Goal: Information Seeking & Learning: Understand process/instructions

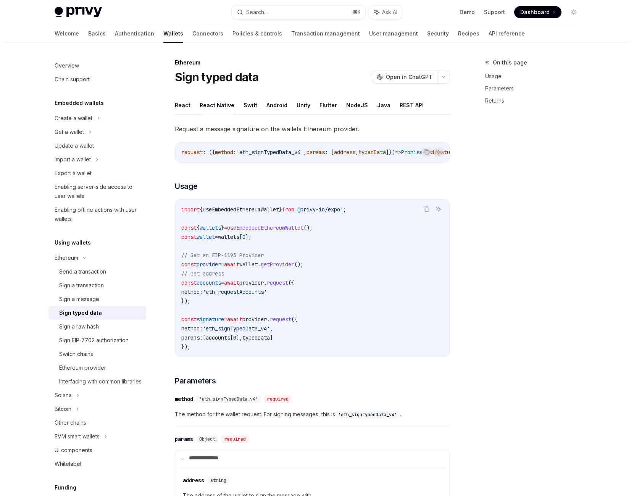
scroll to position [455, 0]
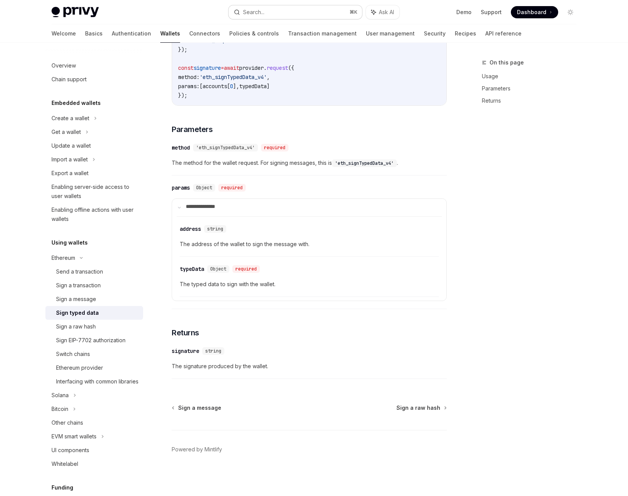
drag, startPoint x: 0, startPoint y: 0, endPoint x: 247, endPoint y: 18, distance: 247.5
click at [247, 17] on div "Search..." at bounding box center [253, 12] width 21 height 9
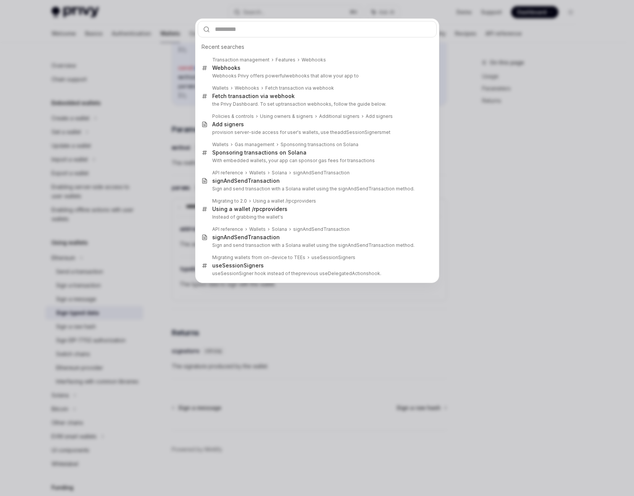
type input "**********"
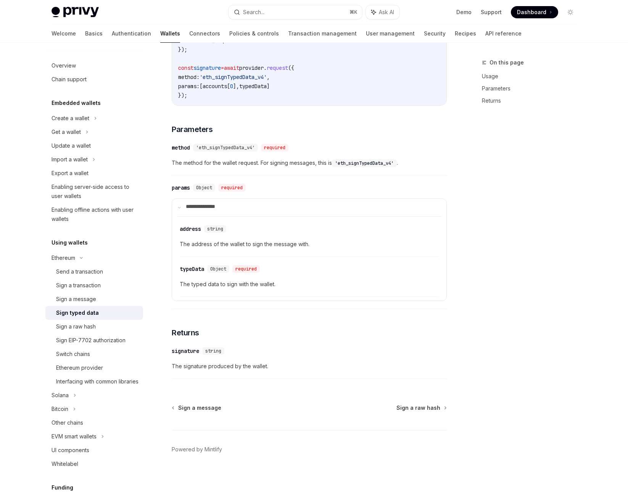
type textarea "*"
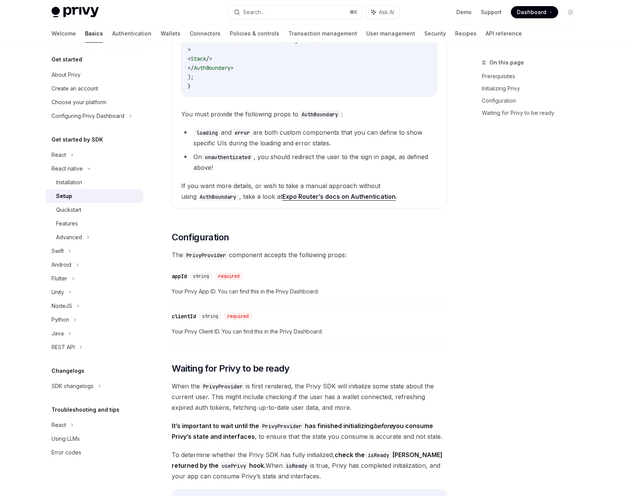
scroll to position [709, 0]
click at [203, 34] on span "error" at bounding box center [195, 30] width 15 height 7
click at [233, 43] on span "unauthenticated" at bounding box center [211, 40] width 46 height 7
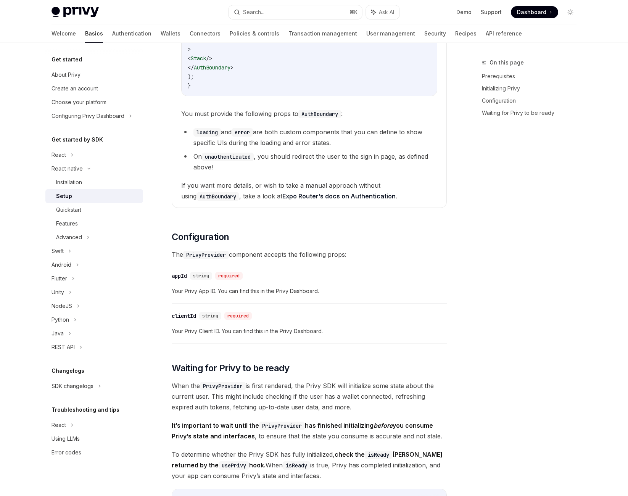
click at [279, 43] on span "href" at bounding box center [273, 40] width 12 height 7
click at [267, 43] on span "Redirect" at bounding box center [255, 40] width 24 height 7
click at [203, 34] on span "error" at bounding box center [195, 30] width 15 height 7
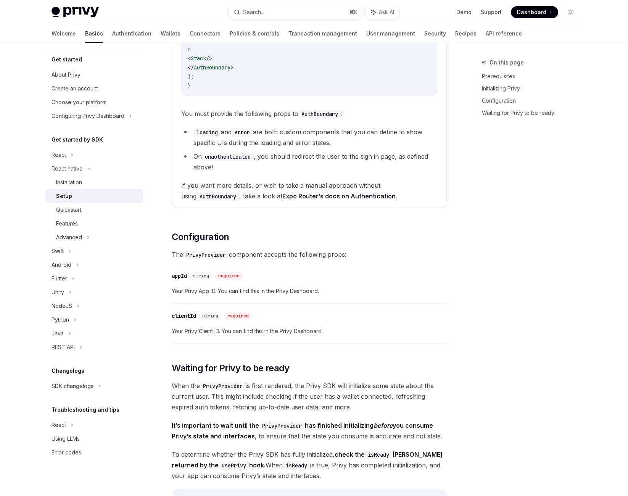
click at [203, 34] on span "error" at bounding box center [195, 30] width 15 height 7
click at [291, 90] on code "import { Stack , Redirect } from 'expo-router' ; import { AuthBoundary } from '…" at bounding box center [309, 21] width 243 height 137
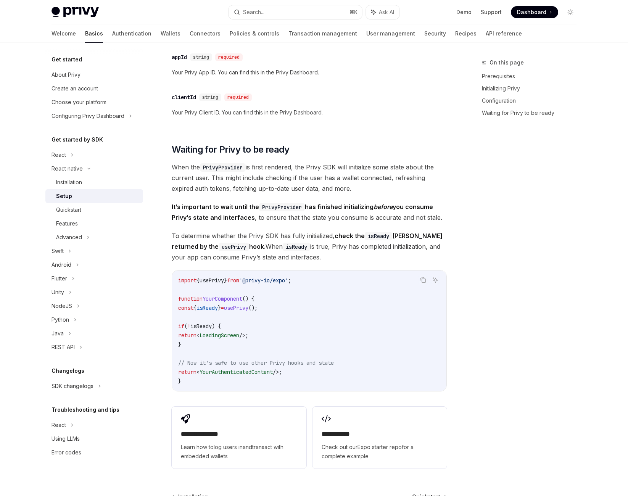
scroll to position [929, 0]
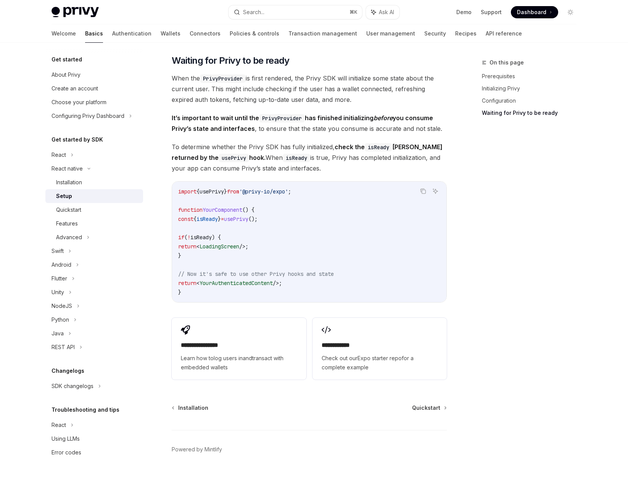
scroll to position [1384, 0]
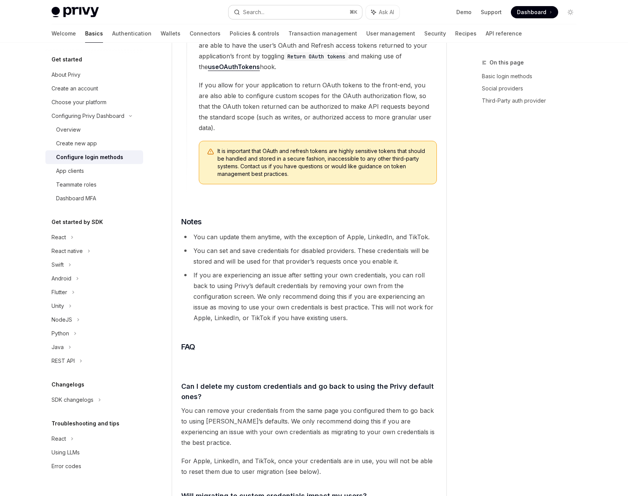
scroll to position [1344, 0]
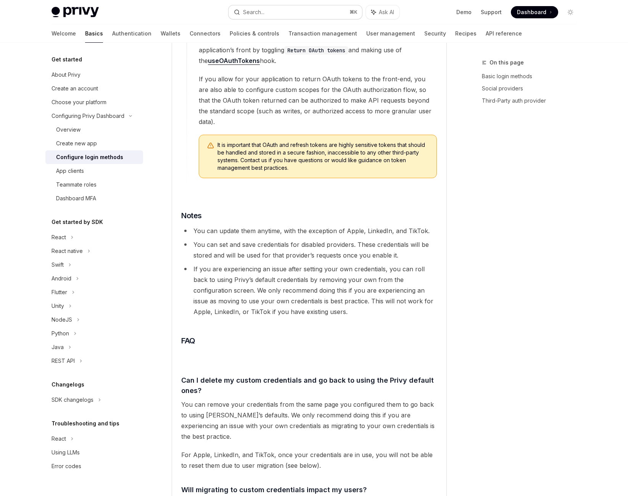
click at [276, 16] on button "Search... ⌘ K" at bounding box center [296, 12] width 134 height 14
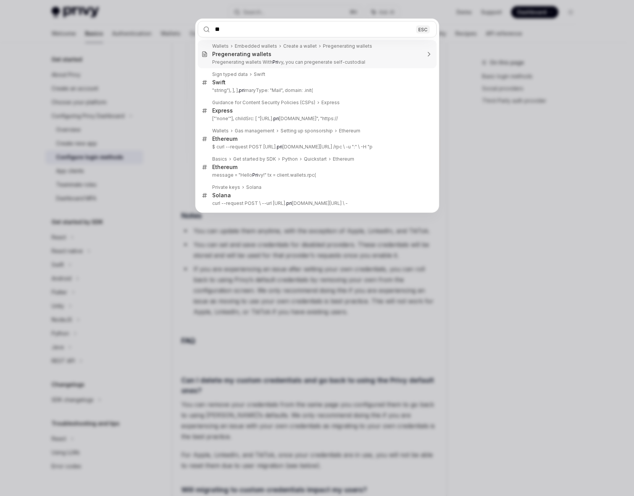
type input "*"
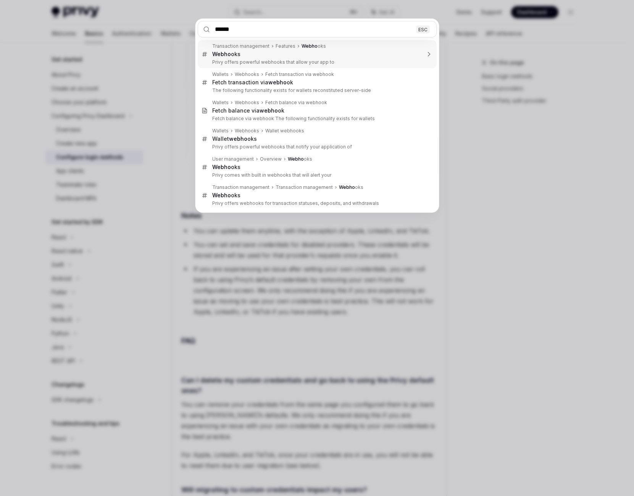
type input "*******"
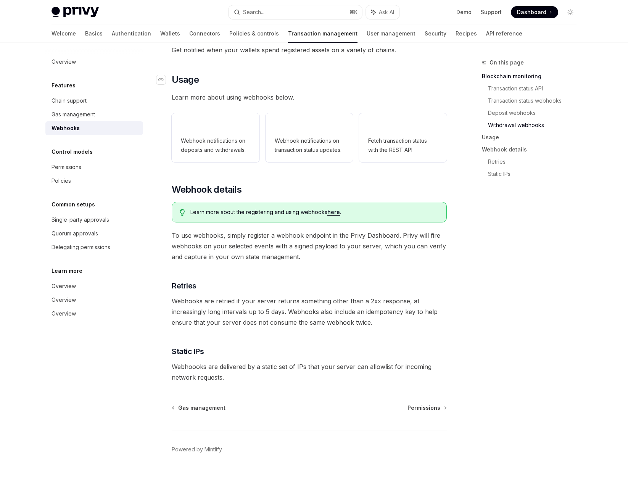
scroll to position [456, 0]
click at [296, 155] on span "Webhook notifications on transaction status updates." at bounding box center [309, 145] width 69 height 18
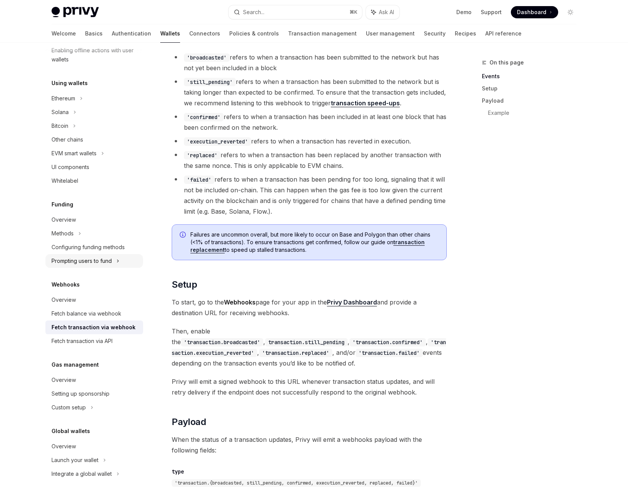
scroll to position [270, 0]
click at [75, 302] on div "Overview" at bounding box center [95, 299] width 87 height 9
type textarea "*"
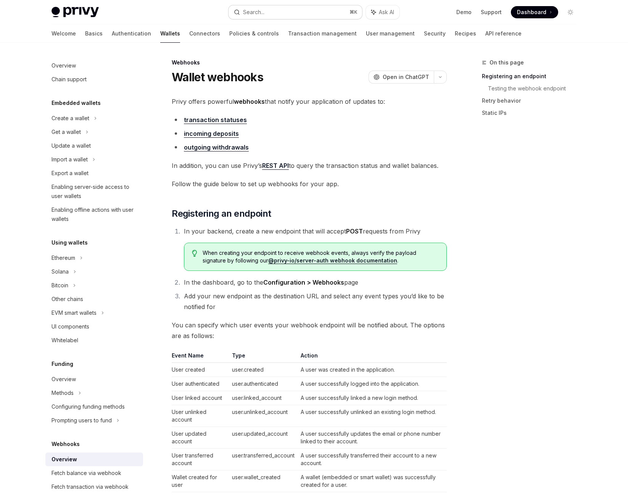
click at [312, 14] on button "Search... ⌘ K" at bounding box center [296, 12] width 134 height 14
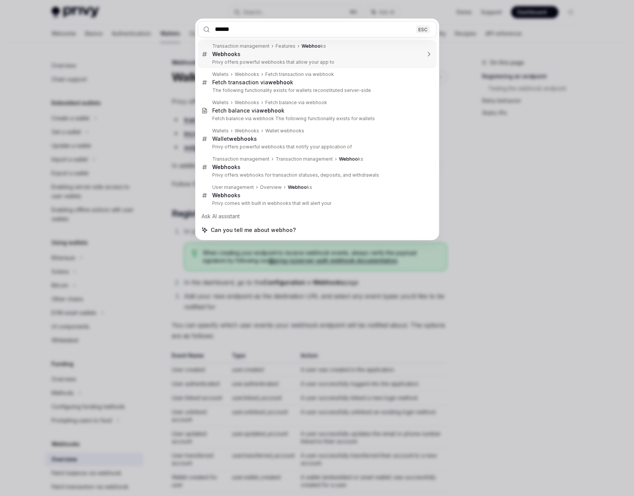
type input "*******"
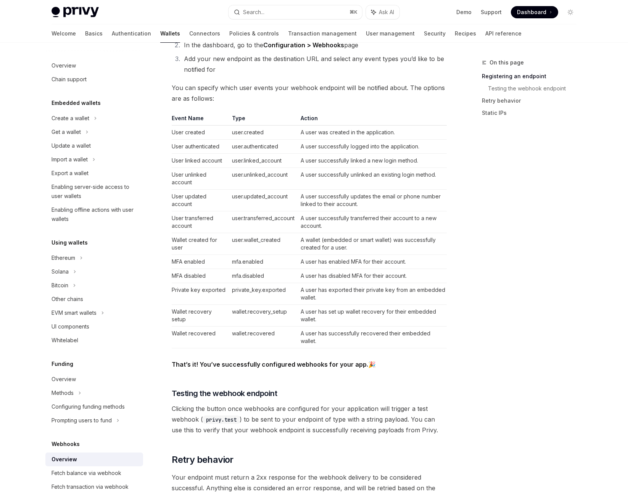
scroll to position [274, 0]
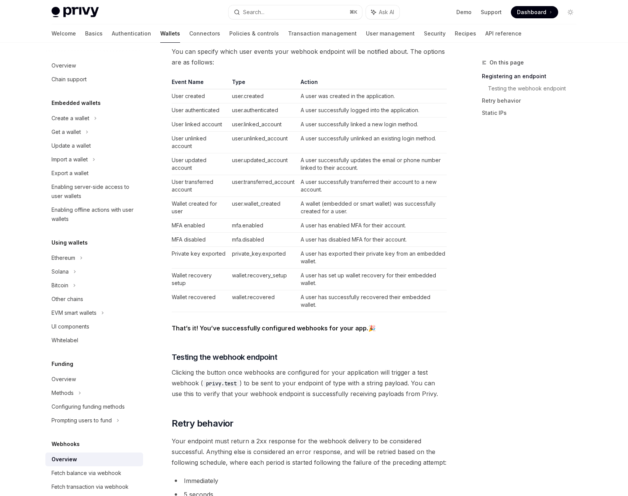
type textarea "*"
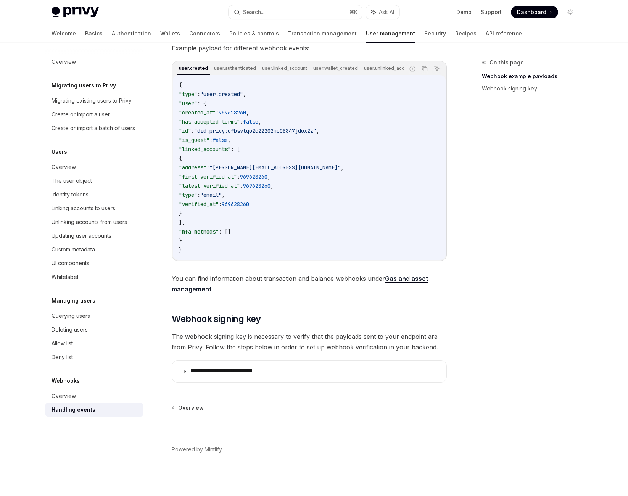
click at [303, 211] on code "{ "type" : "user.created" , "user" : { "created_at" : 969628260 , "has_accepted…" at bounding box center [309, 167] width 261 height 174
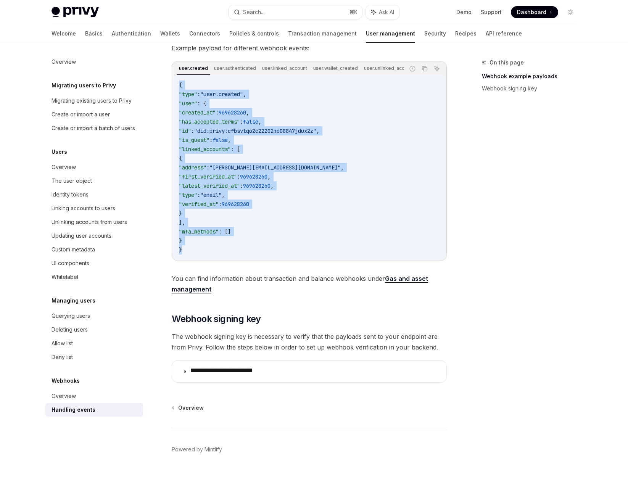
drag, startPoint x: 183, startPoint y: 122, endPoint x: 258, endPoint y: 328, distance: 219.3
click at [258, 254] on code "{ "type" : "user.created" , "user" : { "created_at" : 969628260 , "has_accepted…" at bounding box center [309, 167] width 261 height 174
copy code "{ "type" : "user.created" , "user" : { "created_at" : 969628260 , "has_accepted…"
click at [325, 243] on code "{ "type" : "user.created" , "user" : { "created_at" : 969628260 , "has_accepted…" at bounding box center [309, 167] width 261 height 174
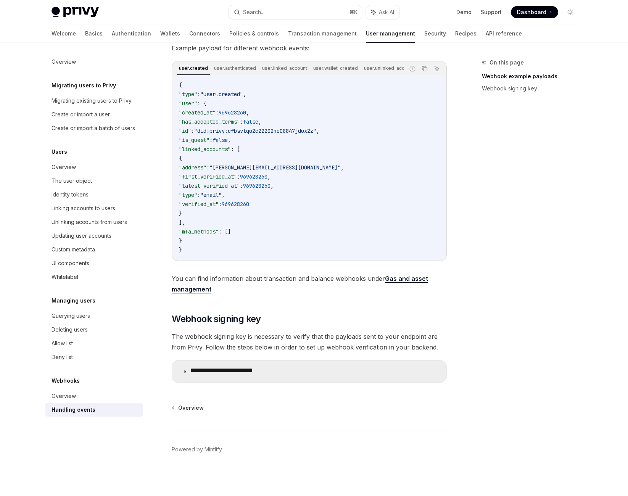
click at [335, 361] on summary "**********" at bounding box center [309, 372] width 274 height 22
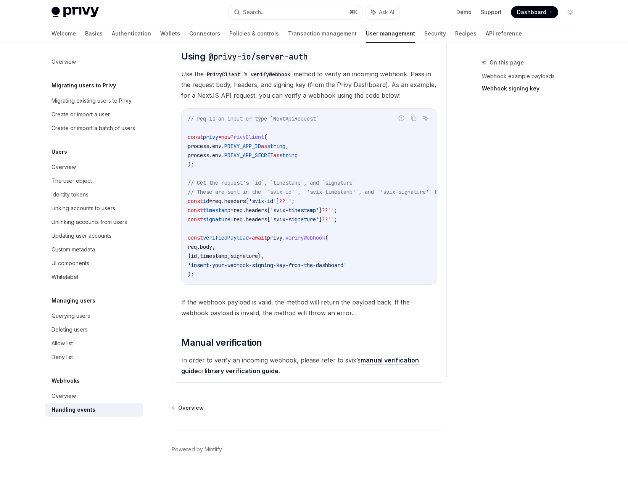
scroll to position [802, 0]
click at [325, 241] on span "verifyWebhook" at bounding box center [305, 237] width 40 height 7
click at [249, 234] on span "verifiedPayload" at bounding box center [226, 237] width 46 height 7
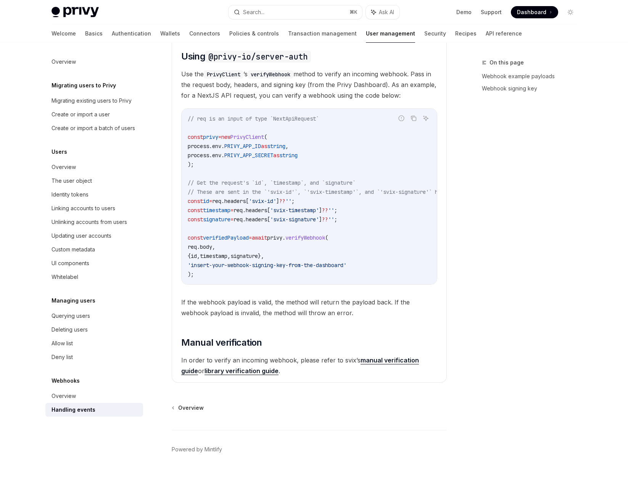
click at [249, 234] on span "verifiedPayload" at bounding box center [226, 237] width 46 height 7
click at [325, 234] on span "verifyWebhook" at bounding box center [305, 237] width 40 height 7
drag, startPoint x: 191, startPoint y: 116, endPoint x: 184, endPoint y: 96, distance: 21.0
click at [184, 96] on details "**********" at bounding box center [309, 156] width 275 height 451
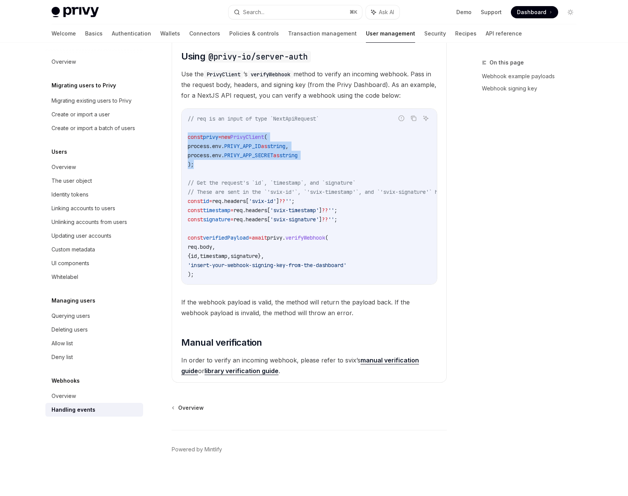
copy code "const privy = new PrivyClient ( process . env . PRIVY_APP_ID as string , proces…"
click at [252, 375] on link "manual verification guide" at bounding box center [300, 365] width 238 height 19
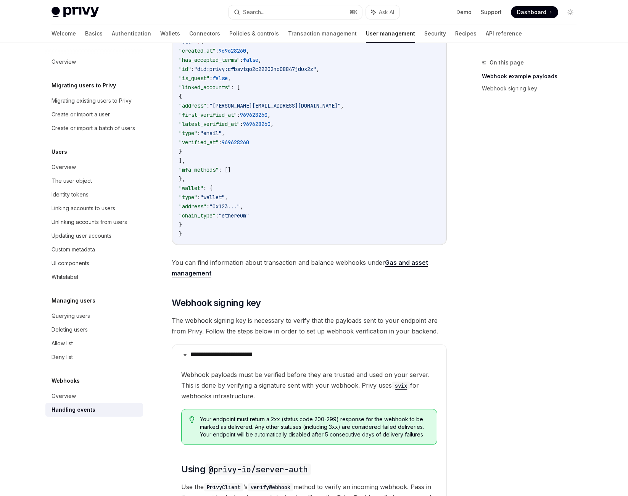
scroll to position [235, 0]
drag, startPoint x: 224, startPoint y: 333, endPoint x: 294, endPoint y: 359, distance: 74.5
click at [294, 238] on code "{ "type" : "user.wallet_created" "user" : { "created_at" : 969628260 , "has_acc…" at bounding box center [309, 128] width 261 height 220
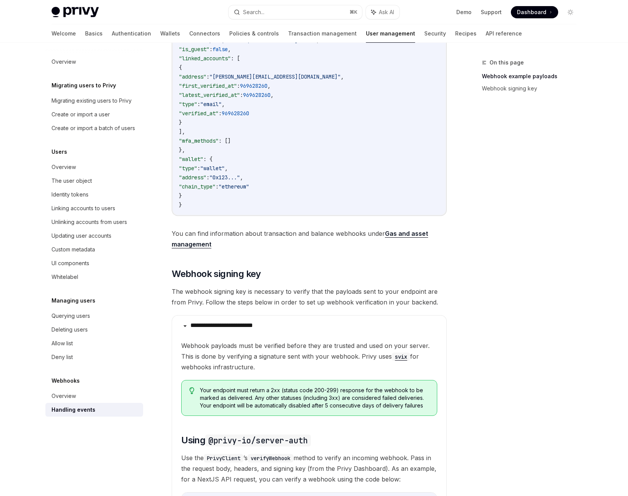
scroll to position [266, 0]
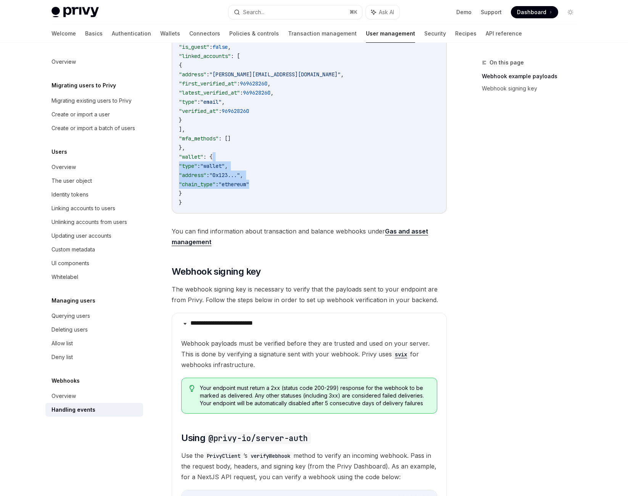
drag, startPoint x: 360, startPoint y: 305, endPoint x: 269, endPoint y: 282, distance: 94.1
click at [269, 207] on code "{ "type" : "user.wallet_created" "user" : { "created_at" : 969628260 , "has_acc…" at bounding box center [309, 97] width 261 height 220
drag, startPoint x: 280, startPoint y: 286, endPoint x: 349, endPoint y: 301, distance: 71.1
click at [347, 207] on code "{ "type" : "user.wallet_created" "user" : { "created_at" : 969628260 , "has_acc…" at bounding box center [309, 97] width 261 height 220
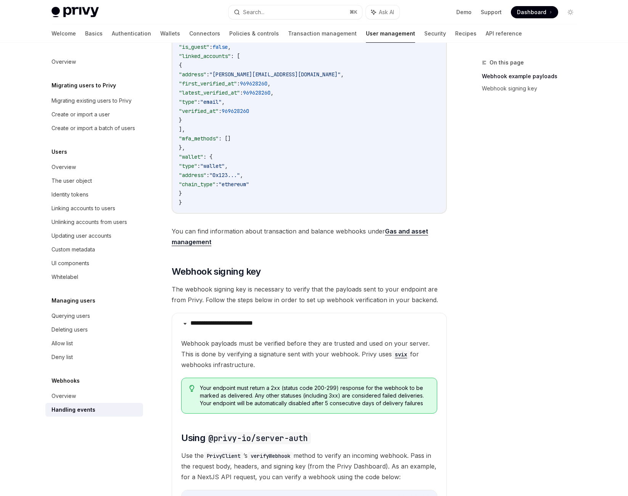
click at [350, 207] on code "{ "type" : "user.wallet_created" "user" : { "created_at" : 969628260 , "has_acc…" at bounding box center [309, 97] width 261 height 220
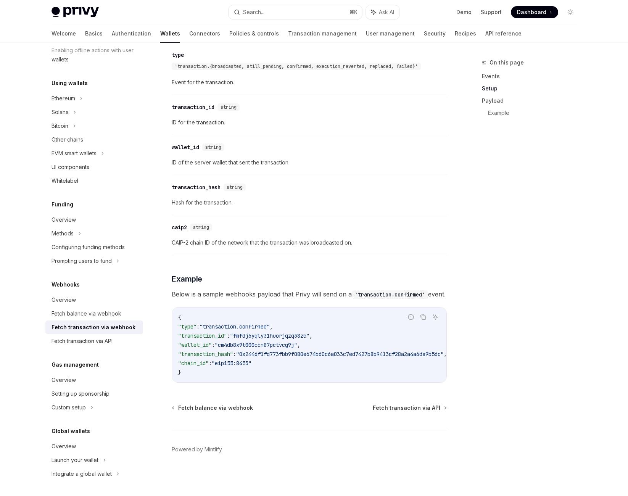
scroll to position [1072, 0]
